Goal: Ask a question

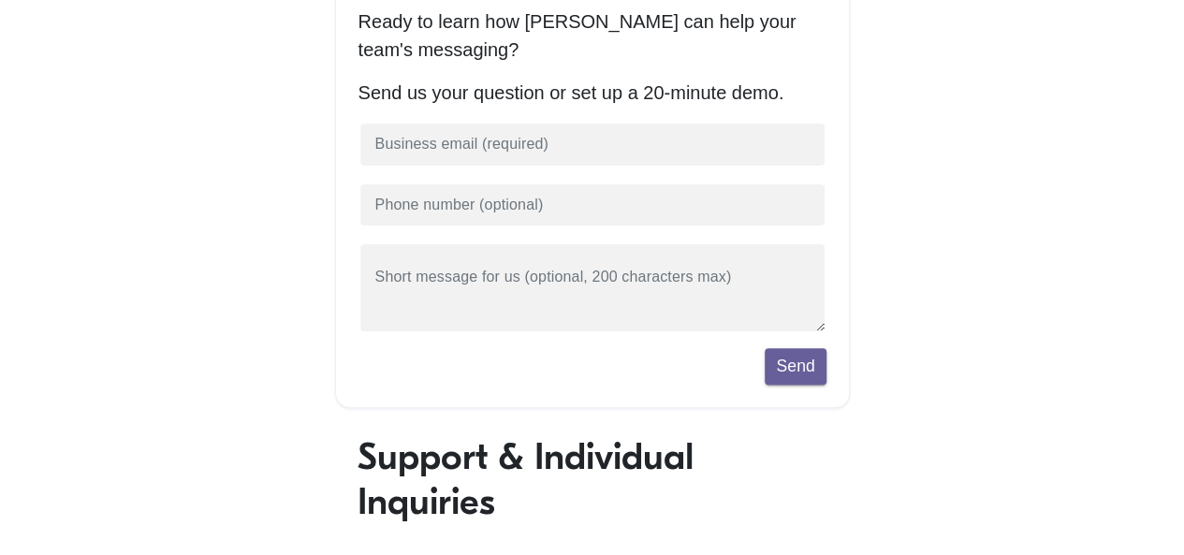
scroll to position [561, 0]
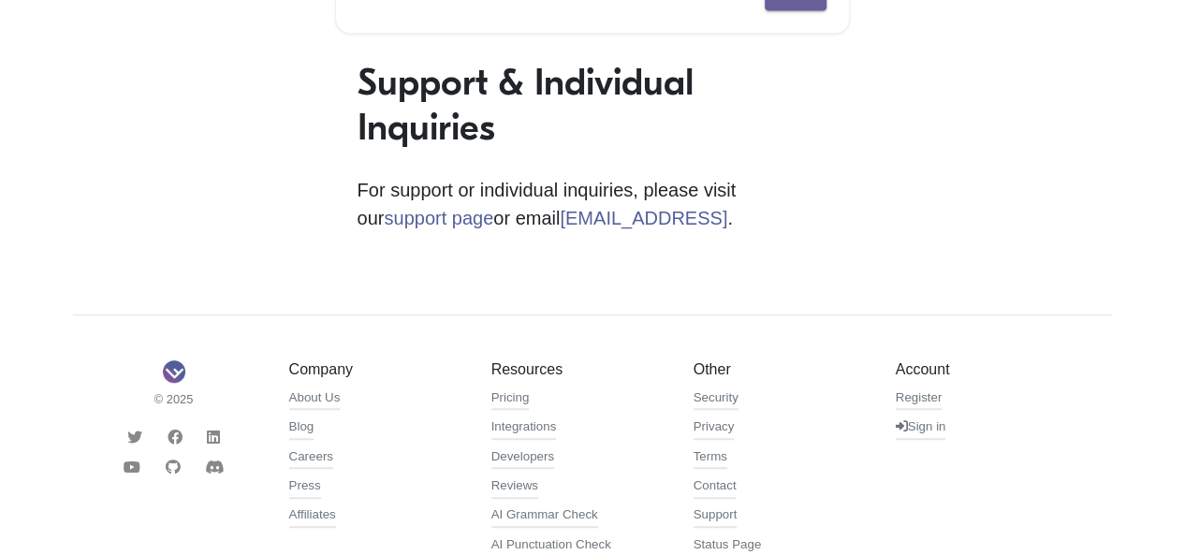
click at [493, 208] on link "support page" at bounding box center [438, 218] width 109 height 21
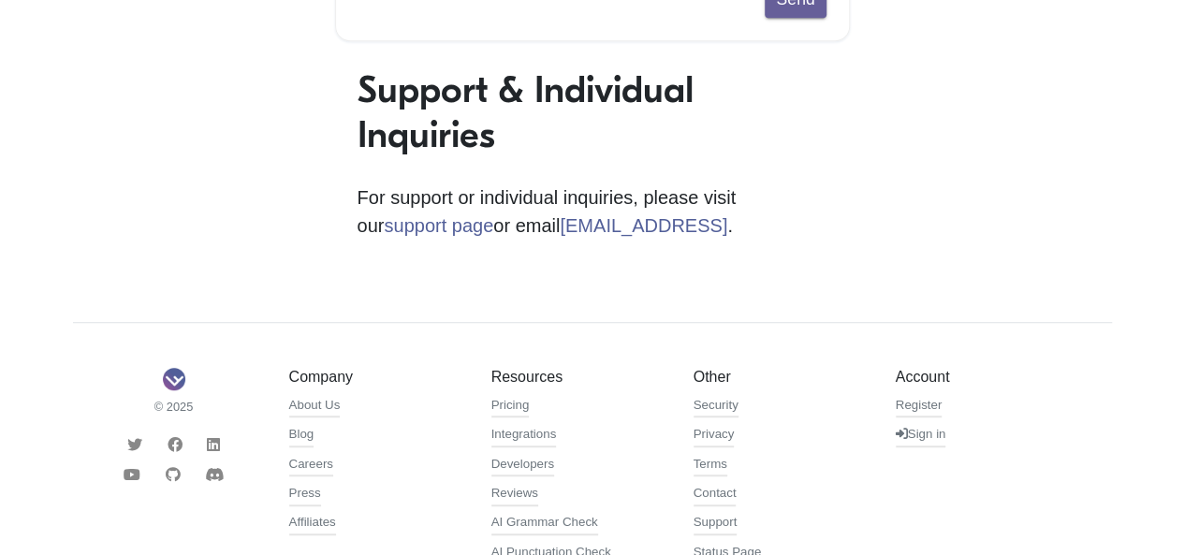
scroll to position [647, 0]
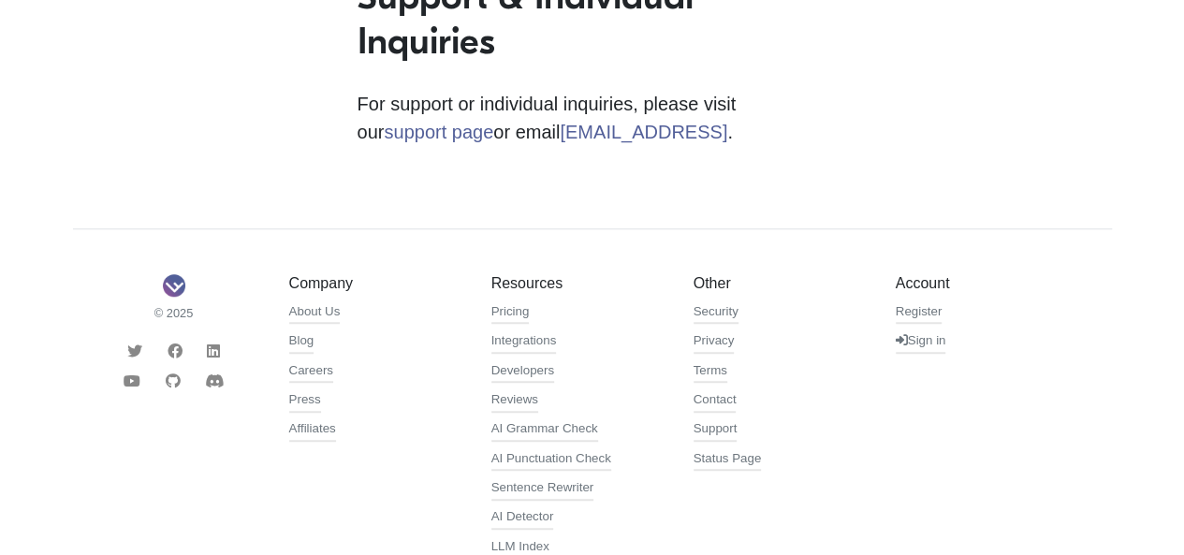
click at [230, 221] on div "Contact Us Ready to learn how [PERSON_NAME] can help your team's messaging? Sen…" at bounding box center [592, 13] width 1067 height 1129
click at [625, 40] on h1 "Support & Individual Inquiries" at bounding box center [592, 19] width 470 height 90
